Goal: Information Seeking & Learning: Learn about a topic

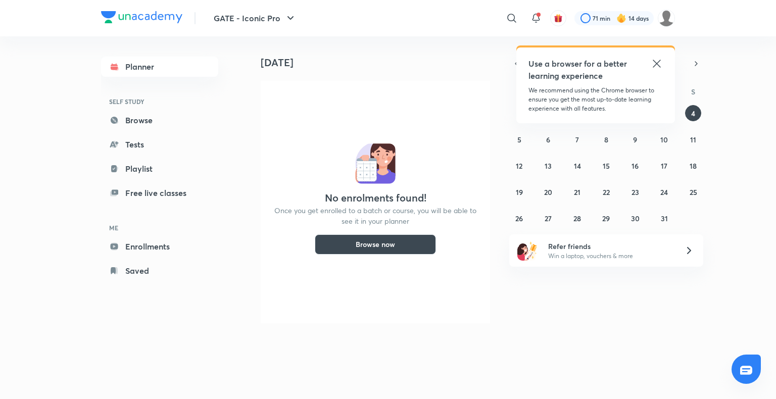
click at [658, 60] on icon at bounding box center [657, 64] width 12 height 12
